Goal: Obtain resource: Obtain resource

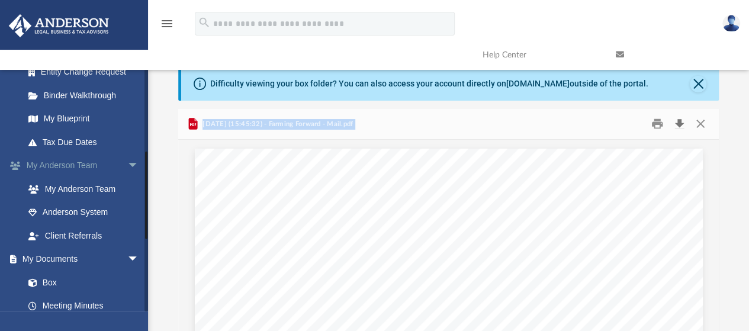
scroll to position [224, 0]
click at [127, 256] on span "arrow_drop_down" at bounding box center [139, 259] width 24 height 24
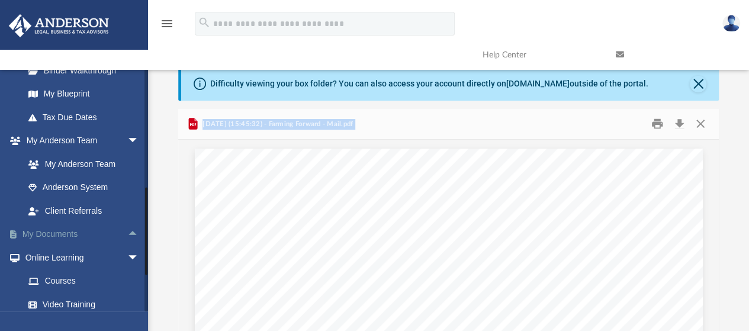
scroll to position [249, 0]
click at [127, 139] on span "arrow_drop_down" at bounding box center [139, 140] width 24 height 24
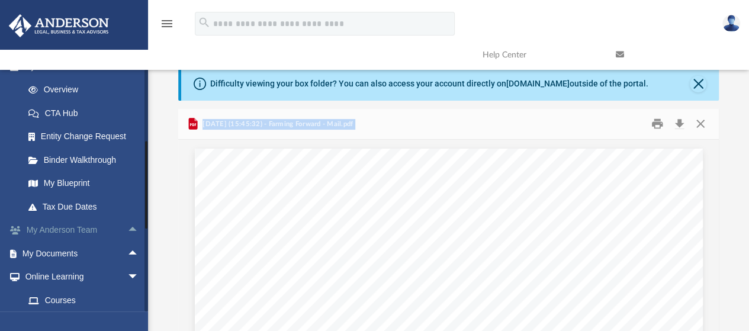
scroll to position [94, 0]
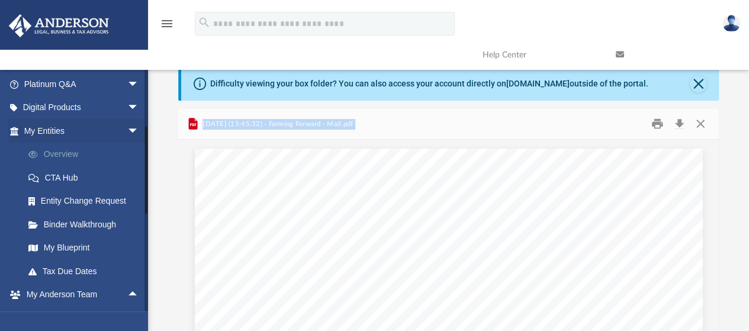
click at [73, 156] on link "Overview" at bounding box center [87, 155] width 140 height 24
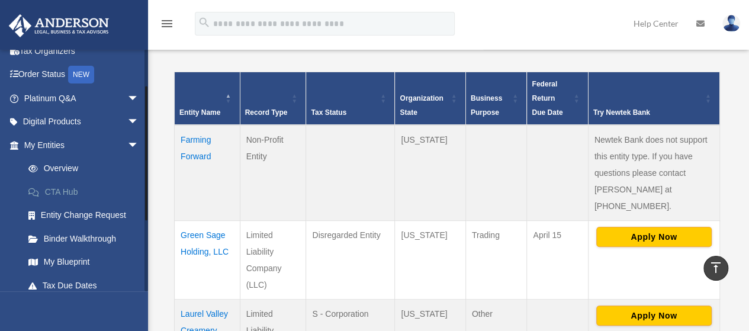
scroll to position [63, 0]
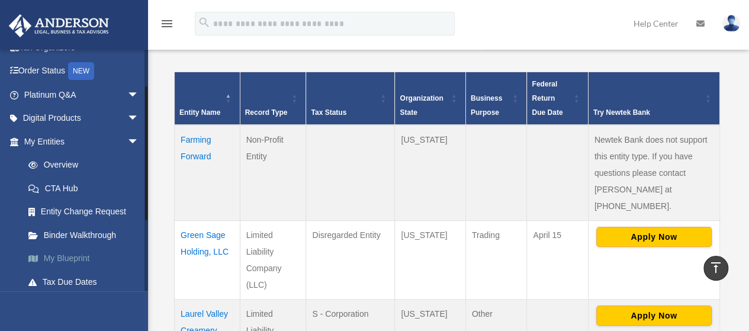
click at [63, 263] on link "My Blueprint" at bounding box center [87, 259] width 140 height 24
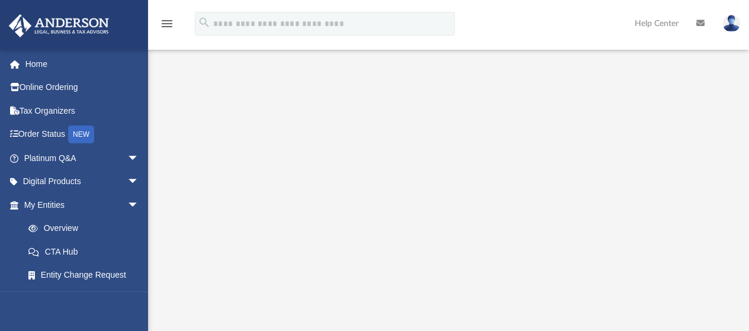
click at [167, 22] on icon "menu" at bounding box center [167, 24] width 14 height 14
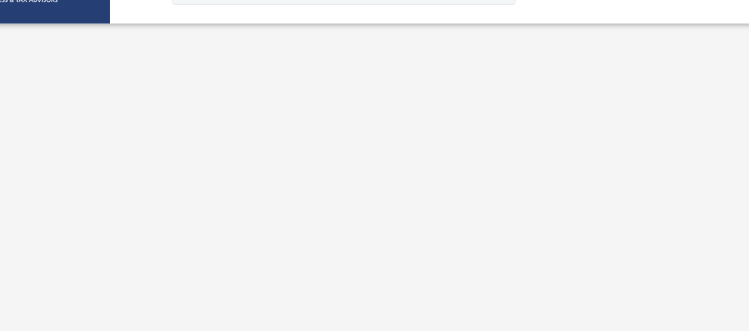
scroll to position [82, 0]
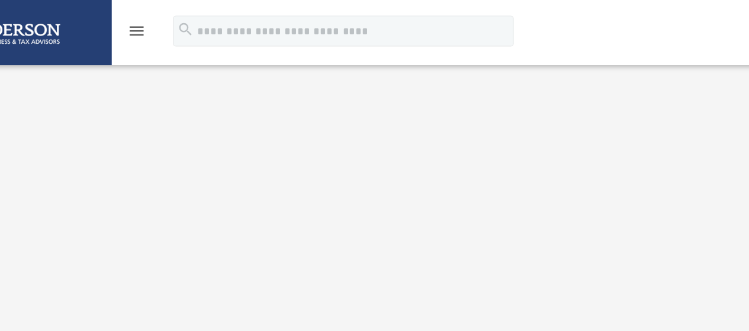
click at [165, 20] on icon "menu" at bounding box center [167, 24] width 14 height 14
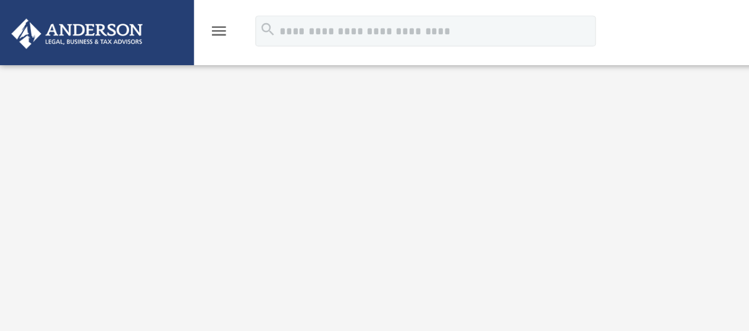
click at [166, 25] on icon "menu" at bounding box center [167, 24] width 14 height 14
click at [70, 34] on img at bounding box center [58, 25] width 107 height 23
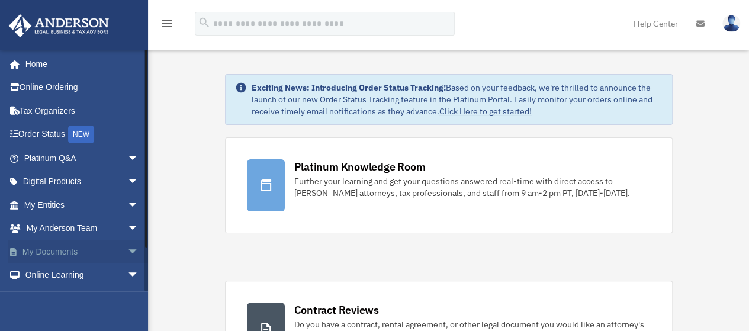
click at [127, 247] on span "arrow_drop_down" at bounding box center [139, 252] width 24 height 24
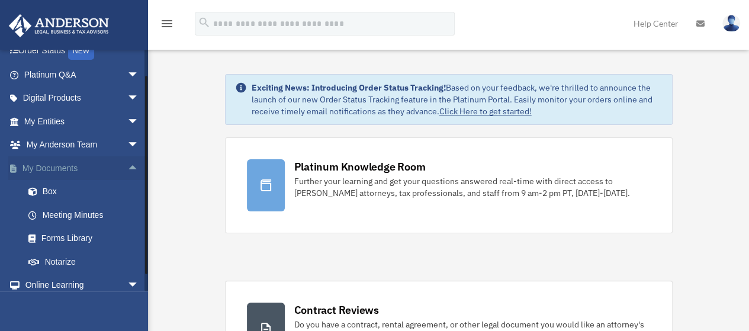
scroll to position [84, 0]
click at [79, 216] on link "Meeting Minutes" at bounding box center [87, 214] width 140 height 24
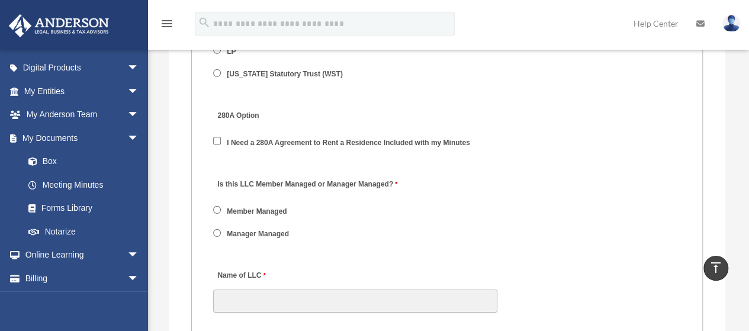
scroll to position [1813, 0]
click at [46, 160] on link "Box" at bounding box center [87, 162] width 140 height 24
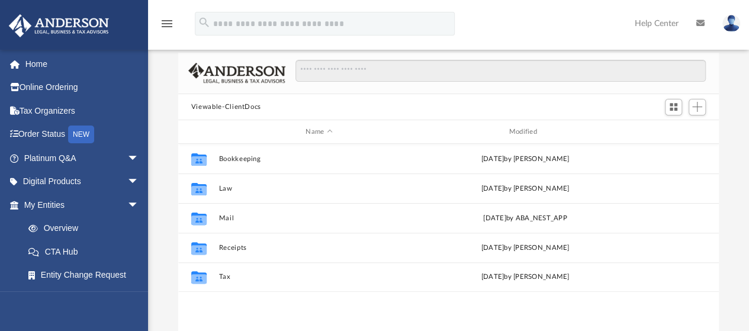
scroll to position [57, 0]
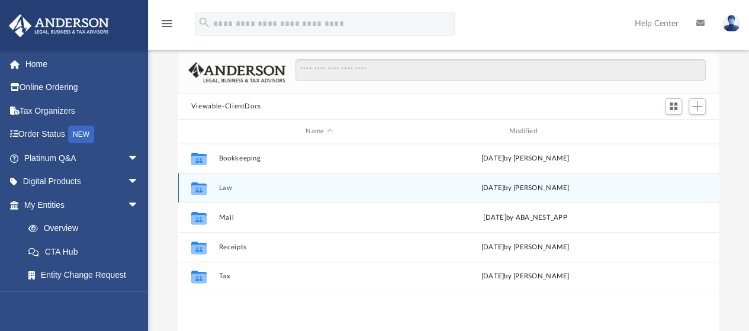
click at [256, 192] on div "Collaborated Folder Law [DATE] by [PERSON_NAME]" at bounding box center [448, 188] width 540 height 30
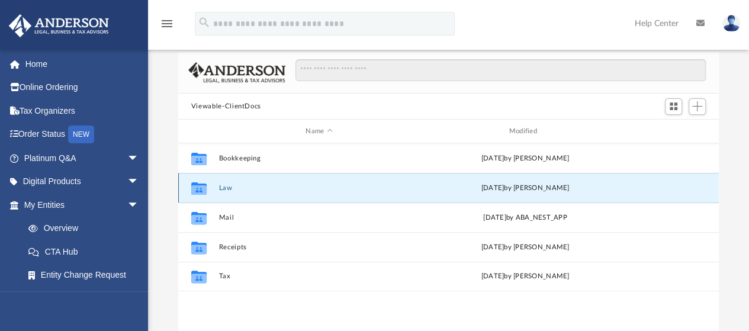
click at [256, 192] on div "Collaborated Folder Law [DATE] by [PERSON_NAME]" at bounding box center [448, 188] width 540 height 30
click at [237, 178] on div "Collaborated Folder Law [DATE] by [PERSON_NAME]" at bounding box center [448, 188] width 540 height 30
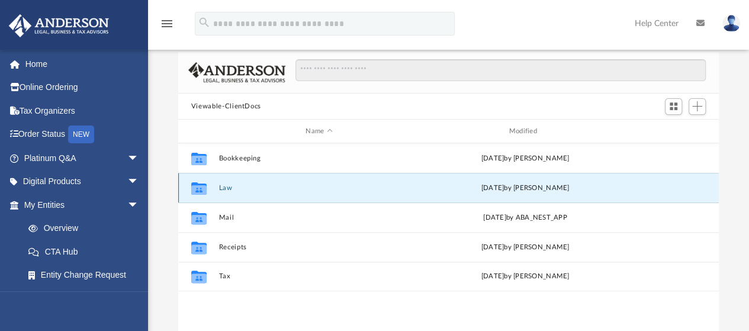
click at [237, 178] on div "Collaborated Folder Law [DATE] by [PERSON_NAME]" at bounding box center [448, 188] width 540 height 30
click at [239, 196] on div "Collaborated Folder Law [DATE] by [PERSON_NAME]" at bounding box center [448, 188] width 540 height 30
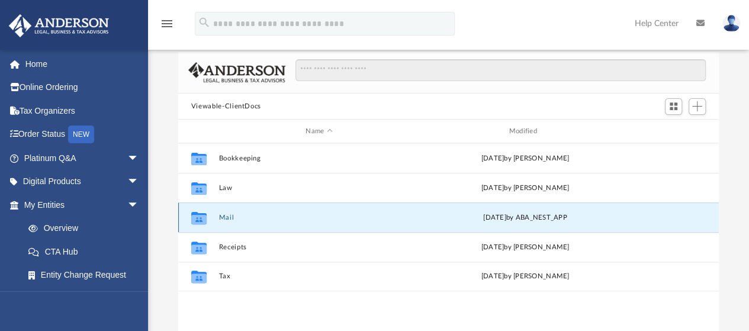
click at [234, 216] on button "Mail" at bounding box center [318, 218] width 201 height 8
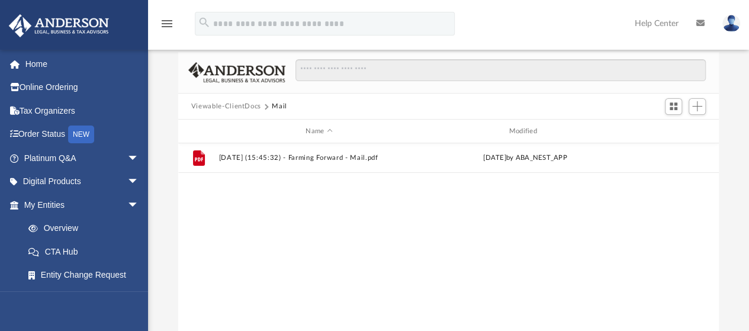
click at [241, 108] on button "Viewable-ClientDocs" at bounding box center [226, 106] width 70 height 11
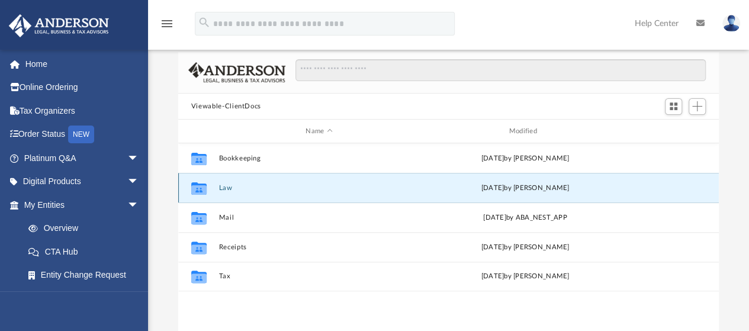
click at [243, 188] on button "Law" at bounding box center [318, 188] width 201 height 8
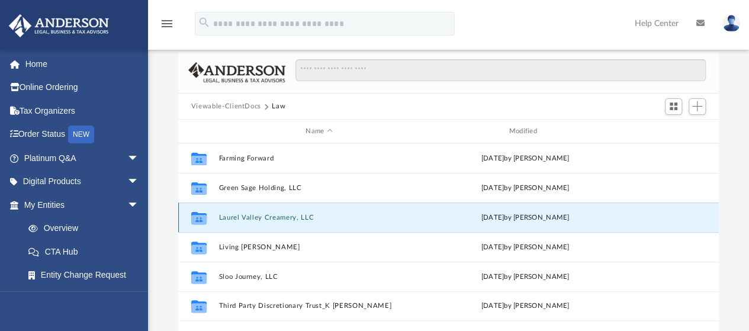
click at [253, 217] on button "Laurel Valley Creamery, LLC" at bounding box center [318, 218] width 201 height 8
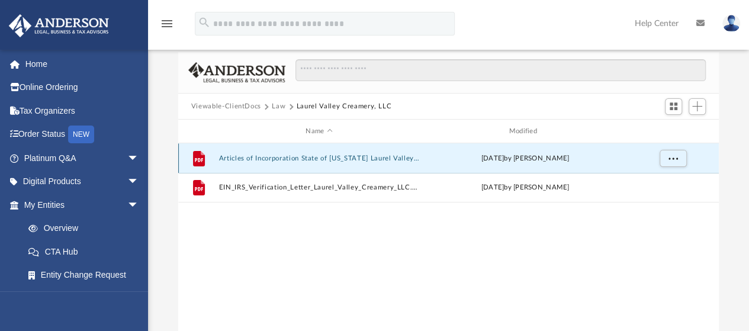
click at [308, 156] on button "Articles of Incorporation State of [US_STATE] Laurel Valley Creamery LLC.pdf" at bounding box center [318, 158] width 201 height 8
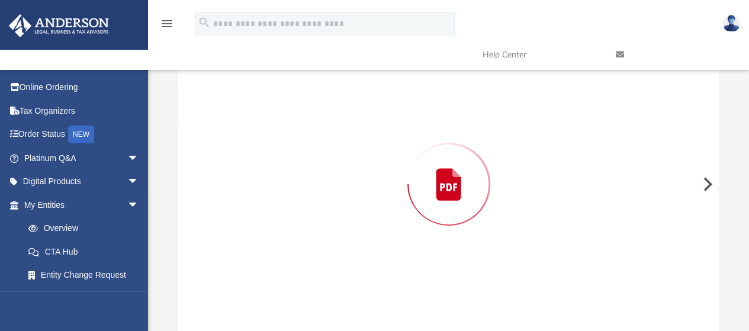
click at [308, 156] on div "Preview" at bounding box center [448, 183] width 541 height 305
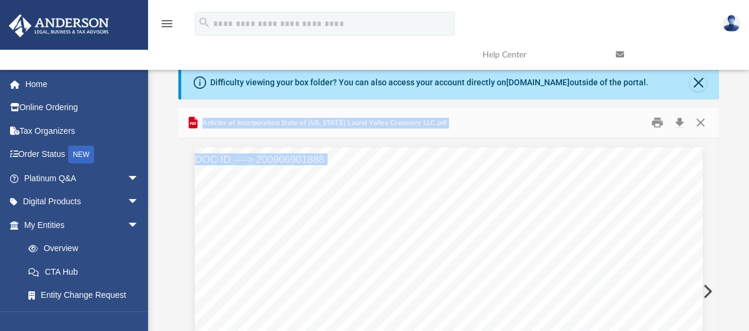
scroll to position [0, 0]
click at [696, 83] on button "Close" at bounding box center [697, 84] width 17 height 17
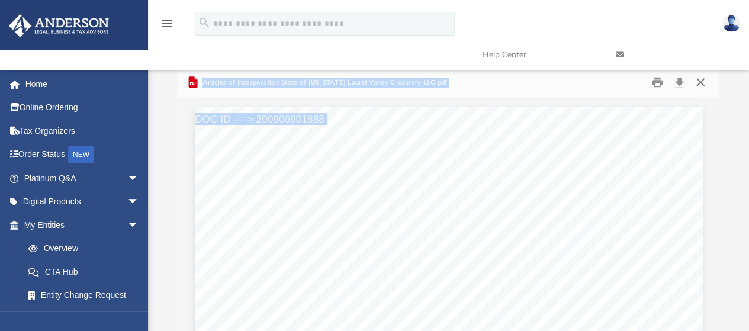
click at [702, 82] on button "Close" at bounding box center [699, 82] width 21 height 18
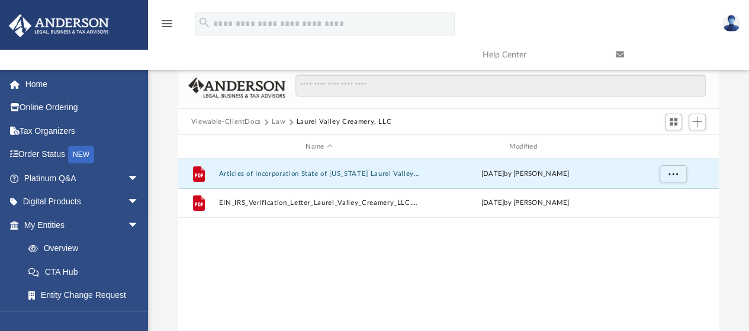
click at [280, 125] on button "Law" at bounding box center [279, 122] width 14 height 11
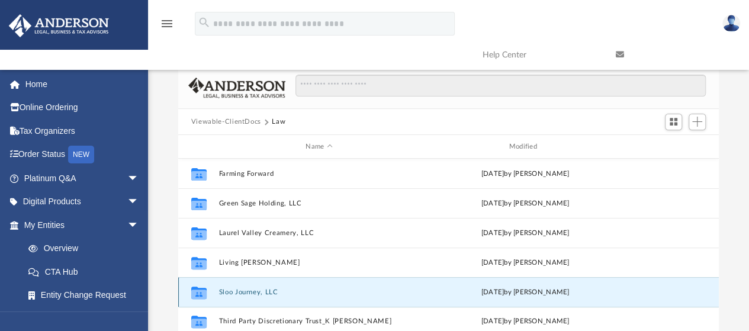
click at [258, 292] on button "Sloo Journey, LLC" at bounding box center [318, 292] width 201 height 8
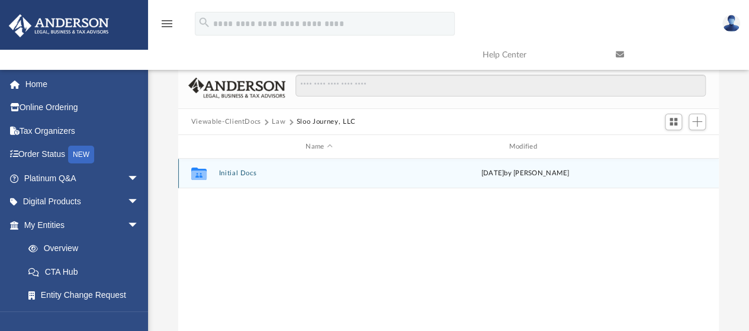
click at [253, 167] on div "Collaborated Folder Initial Docs [DATE] by [PERSON_NAME]" at bounding box center [448, 174] width 540 height 30
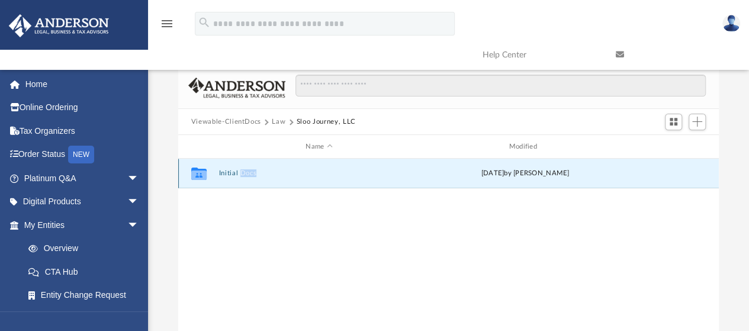
click at [253, 167] on div "Collaborated Folder Initial Docs [DATE] by [PERSON_NAME]" at bounding box center [448, 174] width 540 height 30
click at [284, 172] on button "Initial Docs" at bounding box center [318, 174] width 201 height 8
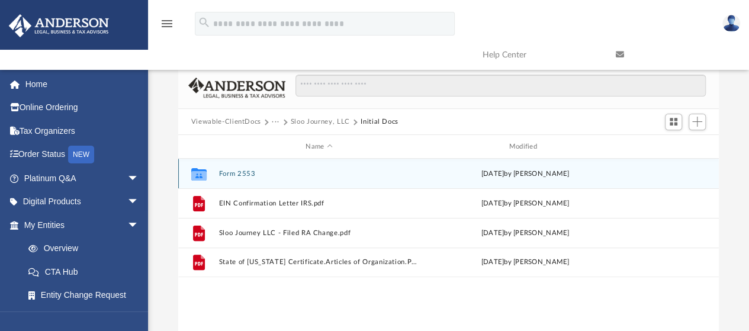
click at [245, 168] on div "Collaborated Folder Form 2553 [DATE] by [PERSON_NAME]" at bounding box center [448, 174] width 540 height 30
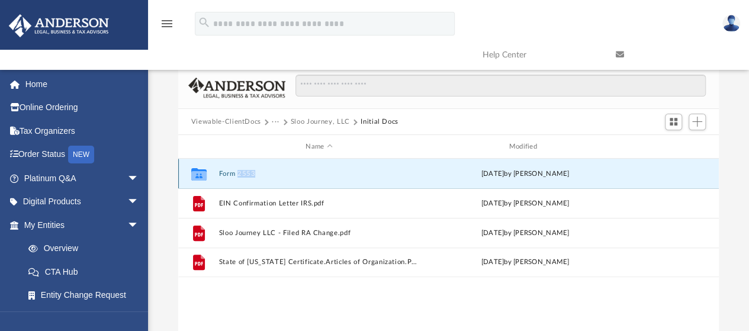
click at [245, 168] on div "Collaborated Folder Form 2553 [DATE] by [PERSON_NAME]" at bounding box center [448, 174] width 540 height 30
click at [305, 177] on button "Form 2553" at bounding box center [318, 174] width 201 height 8
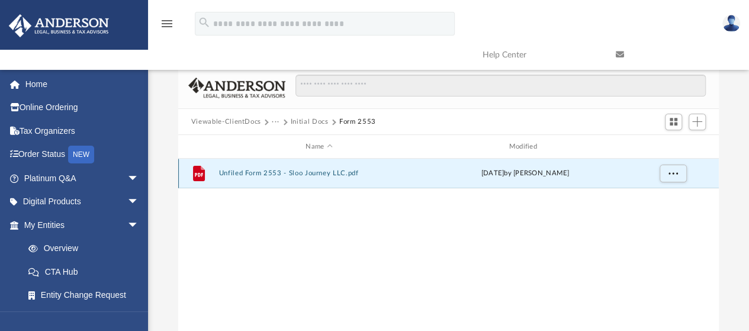
click at [305, 177] on button "Unfiled Form 2553 - Sloo Journey LLC.pdf" at bounding box center [318, 174] width 201 height 8
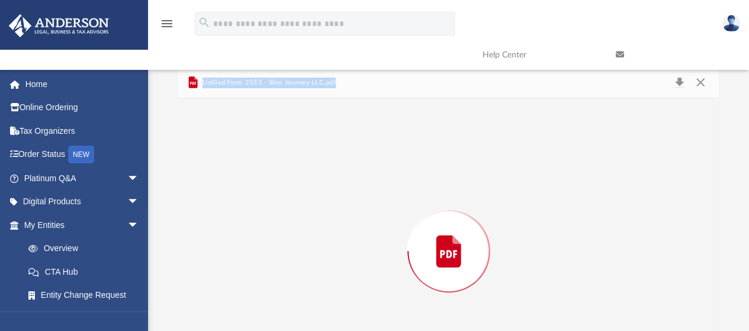
scroll to position [67, 0]
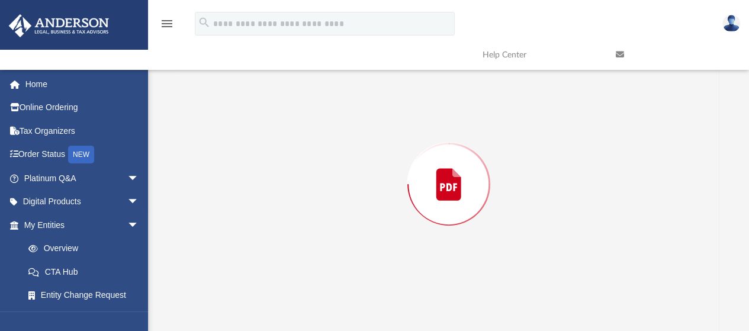
click at [305, 177] on div "Preview" at bounding box center [448, 183] width 541 height 305
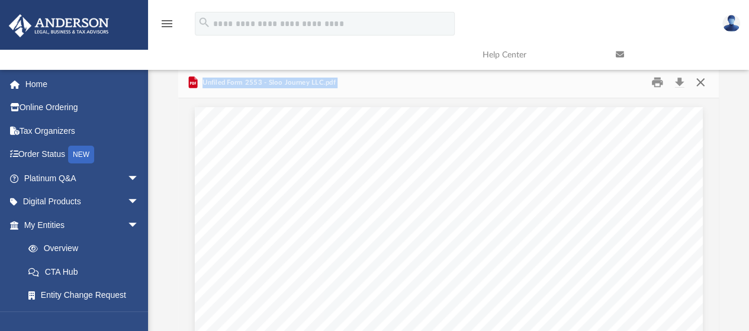
click at [695, 81] on button "Close" at bounding box center [699, 82] width 21 height 18
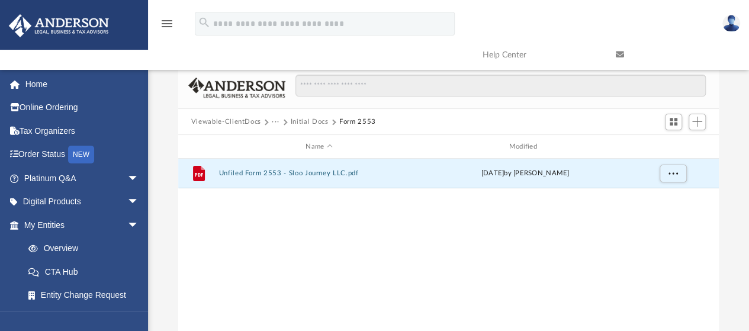
click at [313, 121] on button "Initial Docs" at bounding box center [310, 122] width 38 height 11
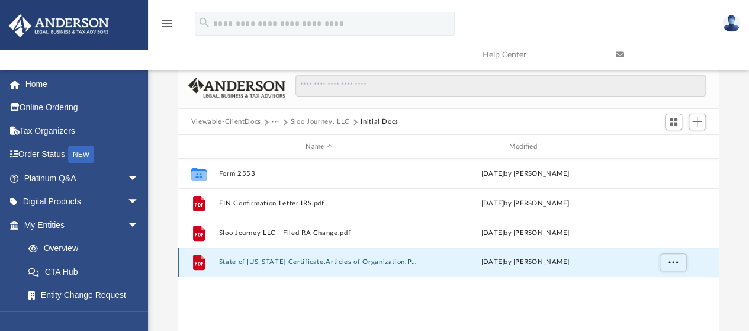
click at [314, 263] on button "State of [US_STATE] Certificate.Articles of Organization.PDF" at bounding box center [318, 263] width 201 height 8
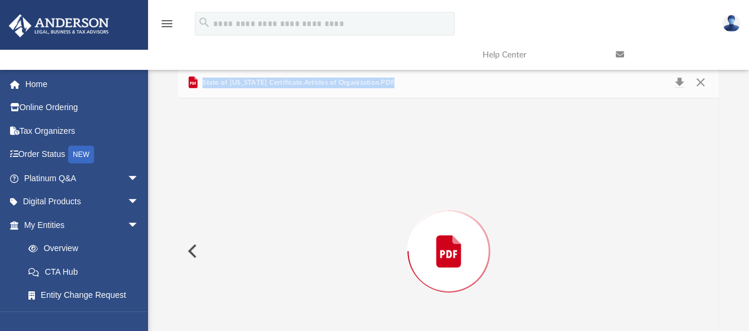
scroll to position [67, 0]
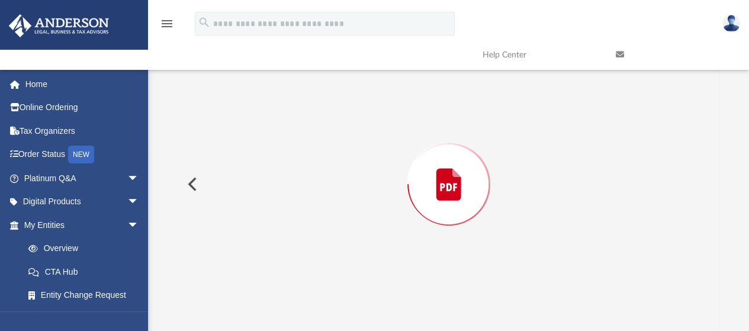
click at [314, 263] on div "Preview" at bounding box center [448, 183] width 541 height 305
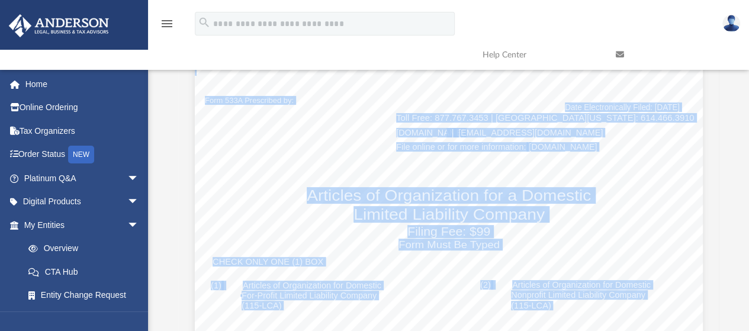
scroll to position [737, 0]
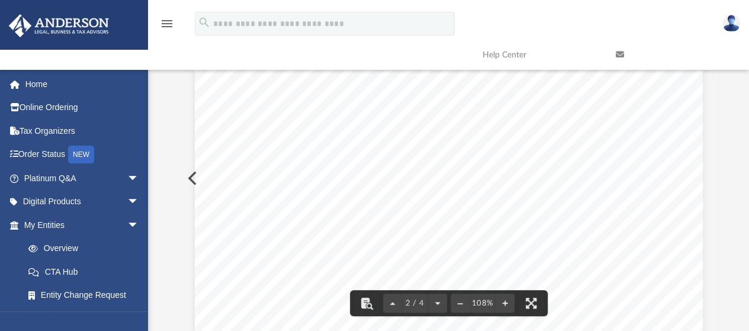
click at [736, 185] on div "Difficulty viewing your box folder? You can also access your account directly o…" at bounding box center [448, 163] width 601 height 337
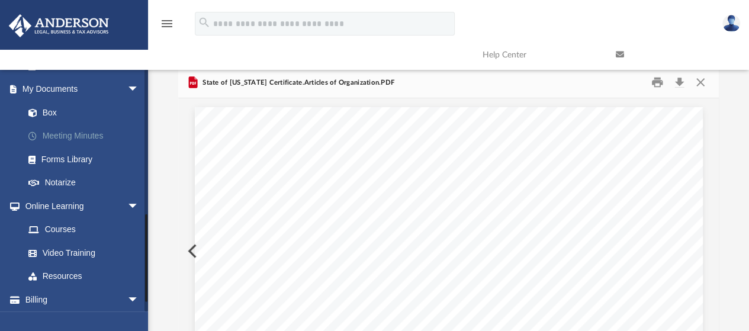
scroll to position [392, 0]
